Goal: Task Accomplishment & Management: Manage account settings

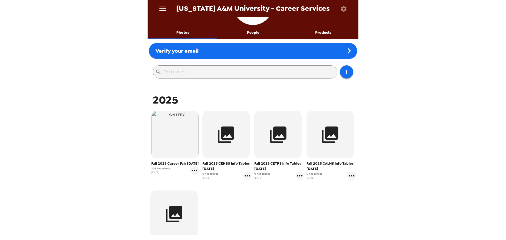
scroll to position [79, 0]
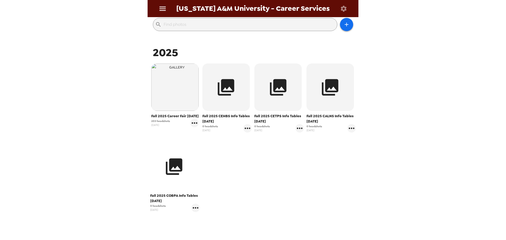
click at [177, 168] on icon "button" at bounding box center [174, 167] width 20 height 20
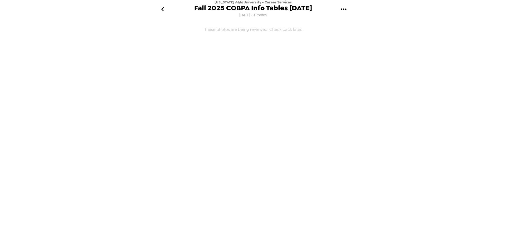
click at [165, 7] on icon "go back" at bounding box center [162, 9] width 8 height 8
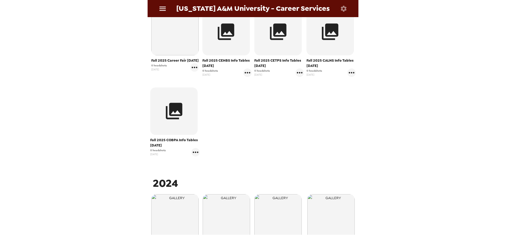
scroll to position [184, 0]
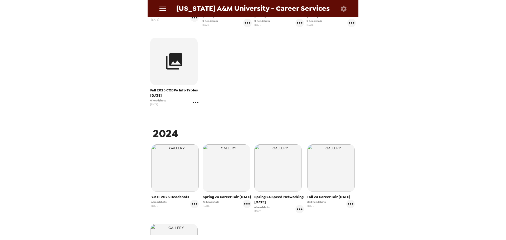
click at [195, 102] on icon "gallery menu" at bounding box center [196, 102] width 6 height 1
click at [213, 115] on span "Edit Shoot" at bounding box center [226, 113] width 44 height 6
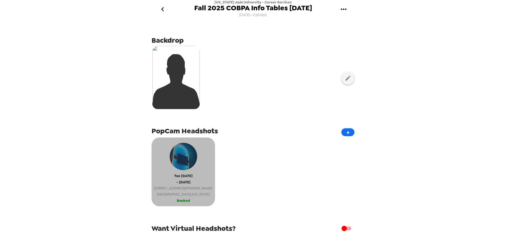
click at [181, 170] on div "Tue 10/14/25 - Tue 10/14/25 453 Buchanan Wy NE Huntsville , Alabama" at bounding box center [183, 168] width 58 height 57
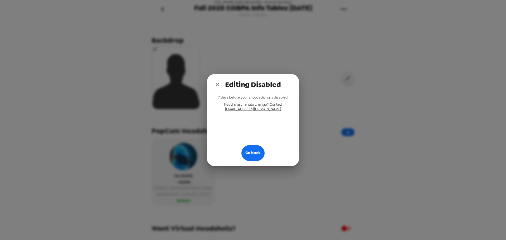
click at [191, 125] on div "Editing Disabled 7 days before your shoot editing is disabled Need a last minut…" at bounding box center [253, 120] width 506 height 240
click at [215, 88] on button "close" at bounding box center [217, 84] width 11 height 11
